Goal: Use online tool/utility: Utilize a website feature to perform a specific function

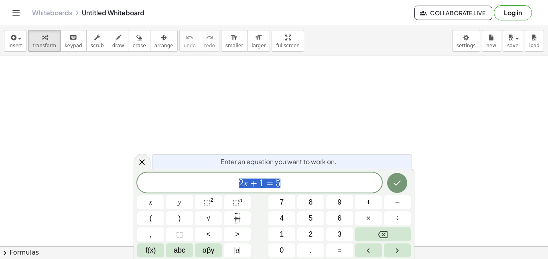
click at [382, 121] on div at bounding box center [274, 246] width 548 height 381
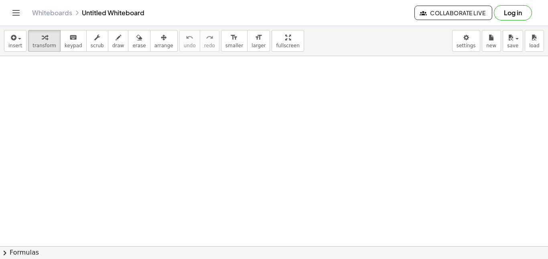
scroll to position [7974, 0]
click at [5, 38] on button "insert" at bounding box center [15, 41] width 22 height 22
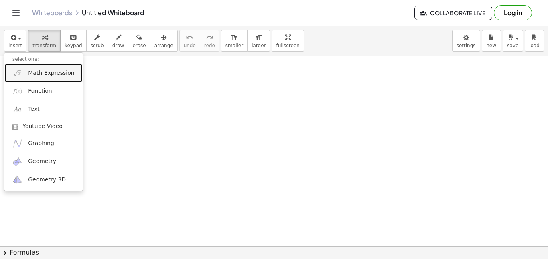
click at [56, 76] on span "Math Expression" at bounding box center [51, 73] width 46 height 8
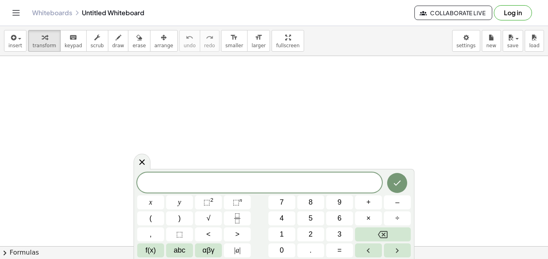
scroll to position [7913, 0]
click at [194, 219] on div "****** ​ x y ⬚ 2 ⬚ n 7 8 9 + – ( ) √ 4 5 6 × ÷ , ⬚ < > 1 2 3 f(x) abc αβγ | a |…" at bounding box center [273, 215] width 273 height 85
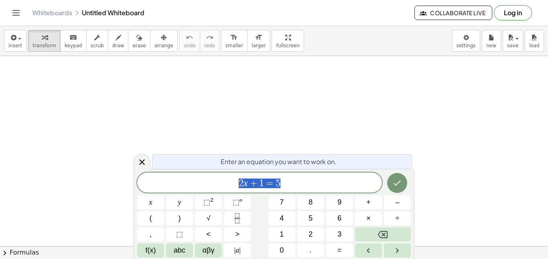
scroll to position [0, 0]
